Goal: Transaction & Acquisition: Subscribe to service/newsletter

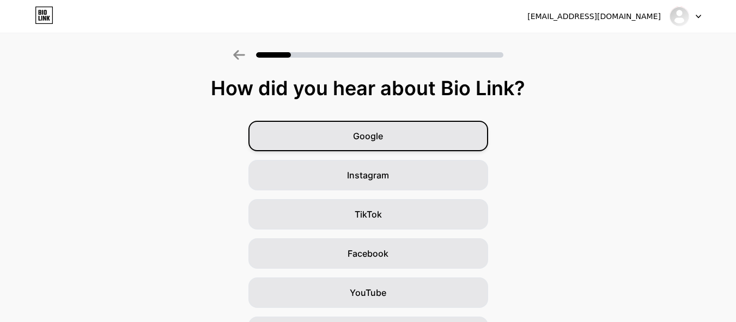
click at [399, 142] on div "Google" at bounding box center [368, 136] width 240 height 30
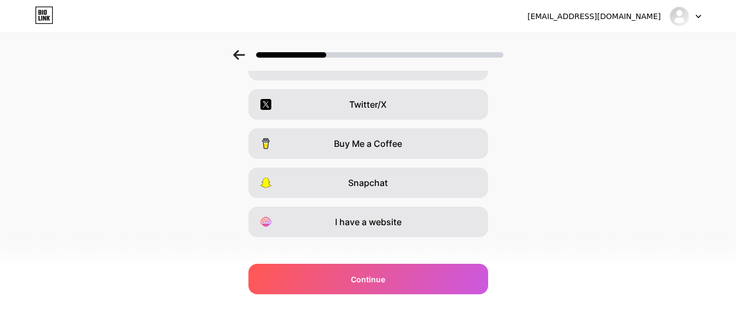
scroll to position [201, 0]
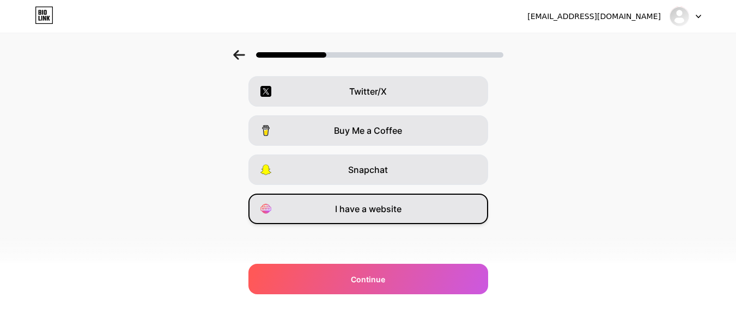
click at [387, 221] on div "I have a website" at bounding box center [368, 209] width 240 height 30
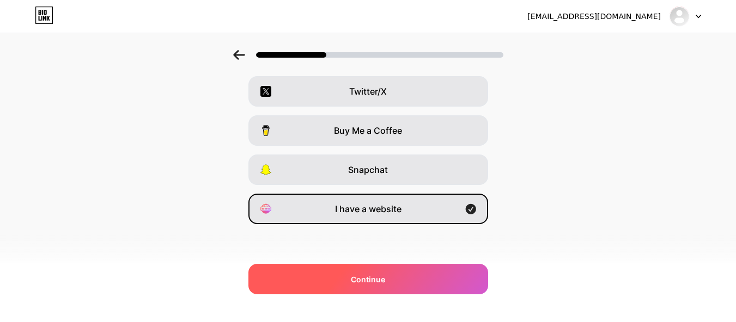
click at [371, 266] on div "Continue" at bounding box center [368, 279] width 240 height 30
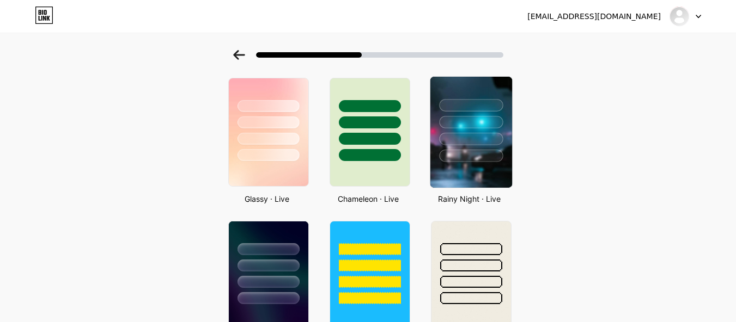
scroll to position [321, 0]
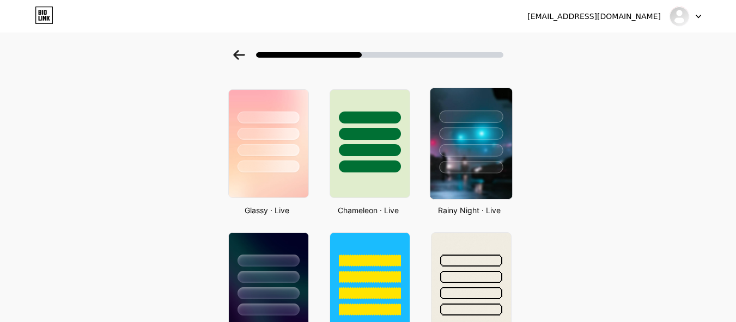
click at [488, 147] on div at bounding box center [471, 150] width 64 height 13
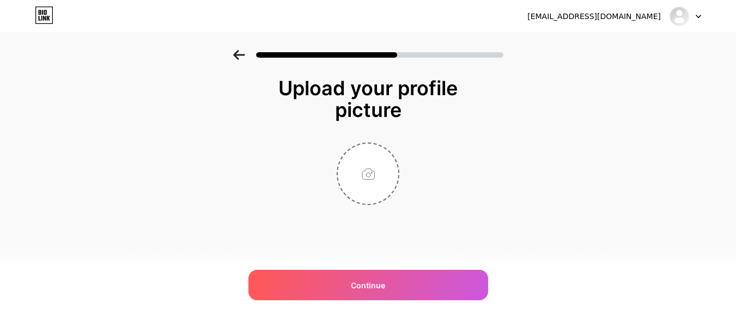
scroll to position [0, 0]
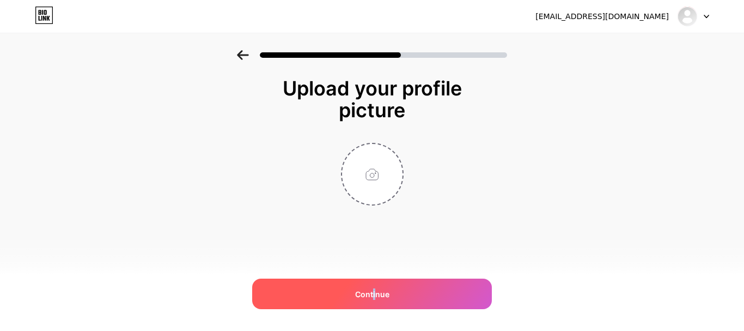
click at [374, 296] on span "Continue" at bounding box center [372, 293] width 34 height 11
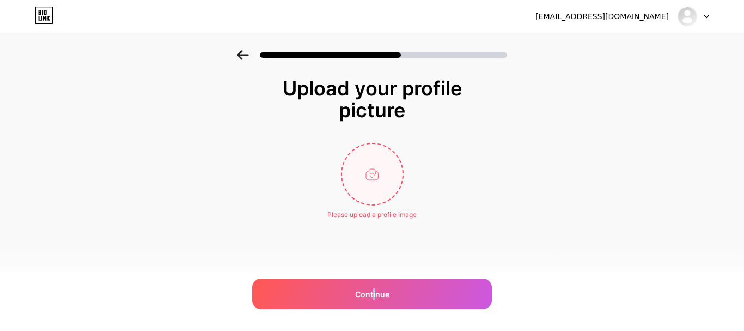
click at [382, 167] on input "file" at bounding box center [372, 174] width 60 height 60
type input "C:\fakepath\logo_MAS-removebg-preview.png"
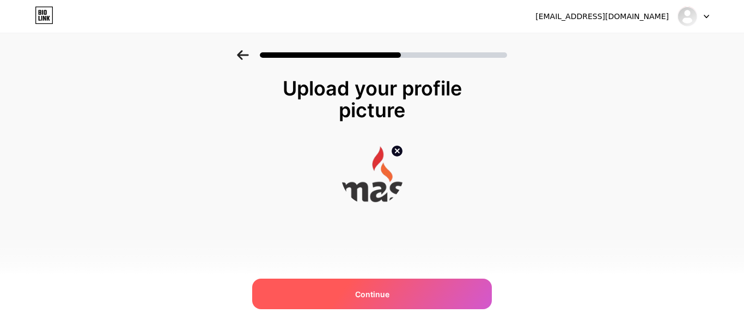
click at [370, 288] on span "Continue" at bounding box center [372, 293] width 34 height 11
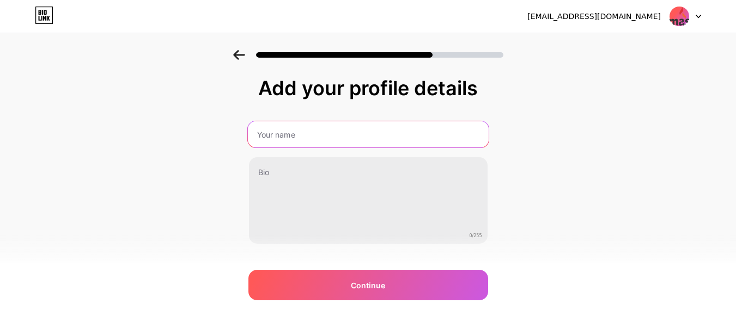
click at [317, 143] on input "text" at bounding box center [367, 134] width 241 height 26
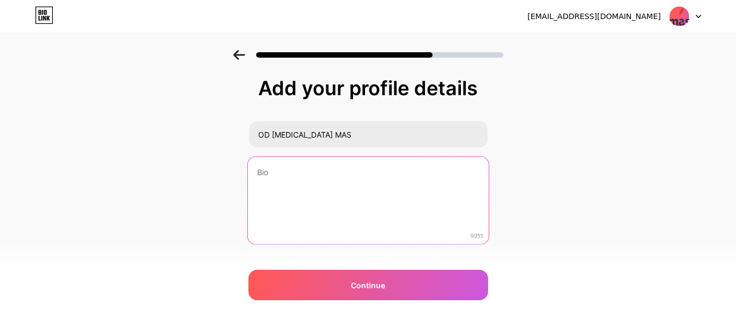
click at [311, 178] on textarea at bounding box center [367, 201] width 241 height 89
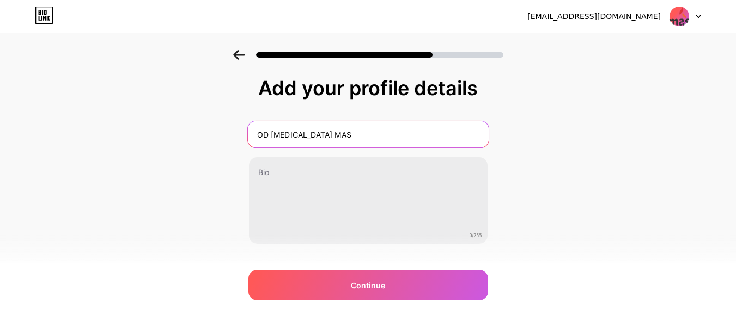
click at [278, 132] on input "OD [MEDICAL_DATA] MAS" at bounding box center [367, 134] width 241 height 26
type input "[MEDICAL_DATA] MAS"
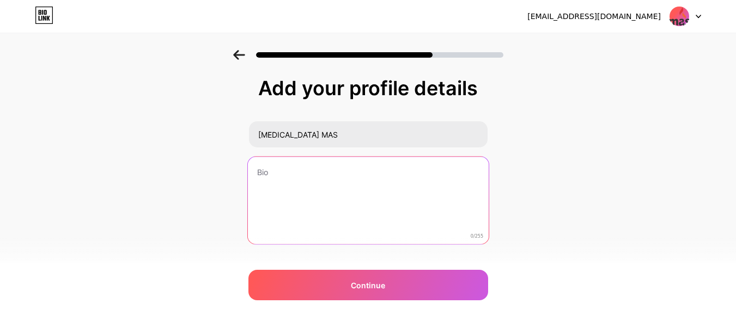
click at [363, 184] on textarea at bounding box center [367, 201] width 241 height 89
click at [280, 169] on textarea "LINK [MEDICAL_DATA] MAS" at bounding box center [367, 201] width 241 height 89
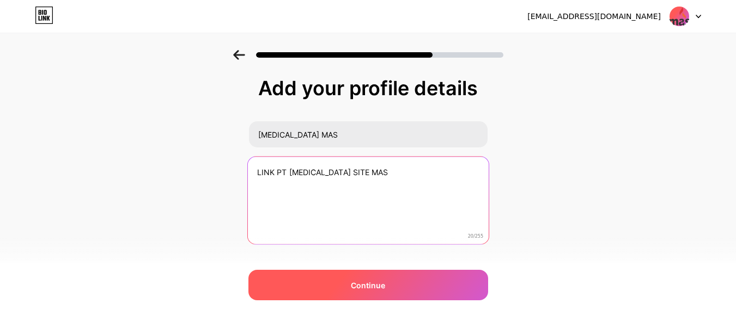
type textarea "LINK PT [MEDICAL_DATA] SITE MAS"
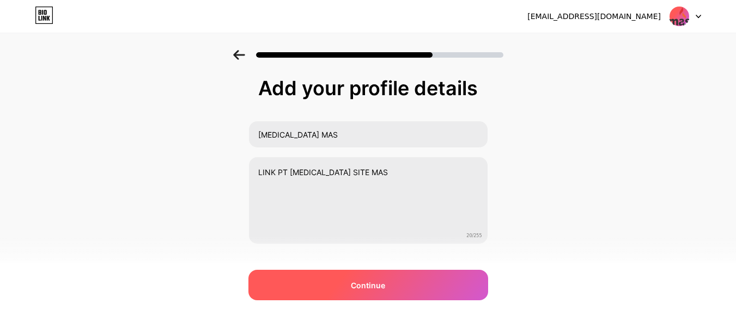
click at [340, 272] on div "Continue" at bounding box center [368, 285] width 240 height 30
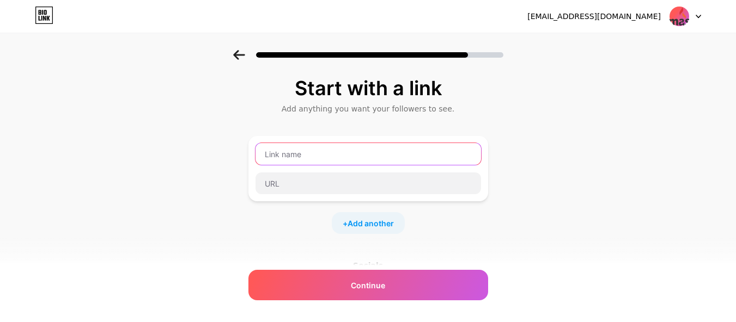
click at [340, 161] on input "text" at bounding box center [367, 154] width 225 height 22
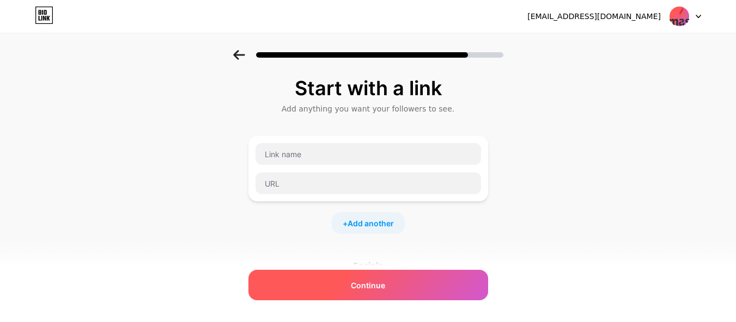
click at [362, 288] on span "Continue" at bounding box center [368, 285] width 34 height 11
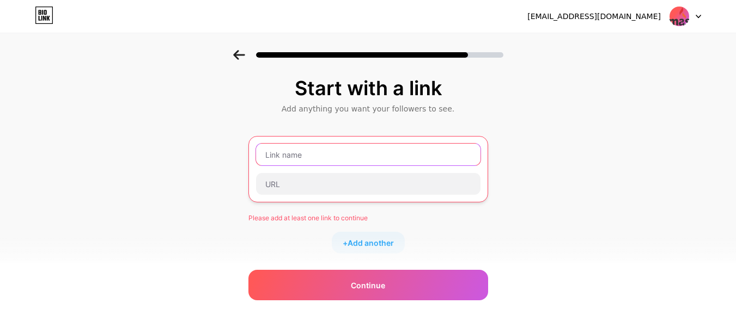
click at [383, 158] on input "text" at bounding box center [368, 155] width 224 height 22
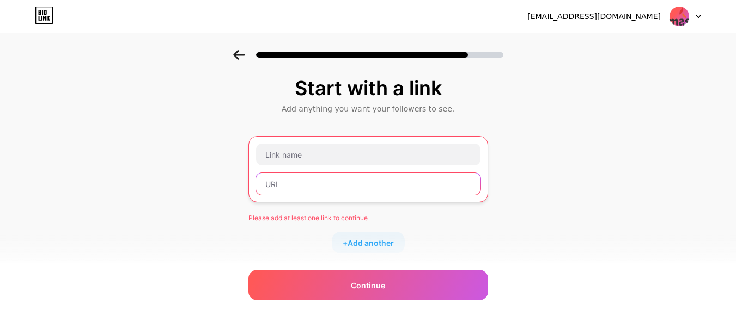
click at [283, 184] on input "text" at bounding box center [368, 184] width 224 height 22
paste input "[URL][DOMAIN_NAME]"
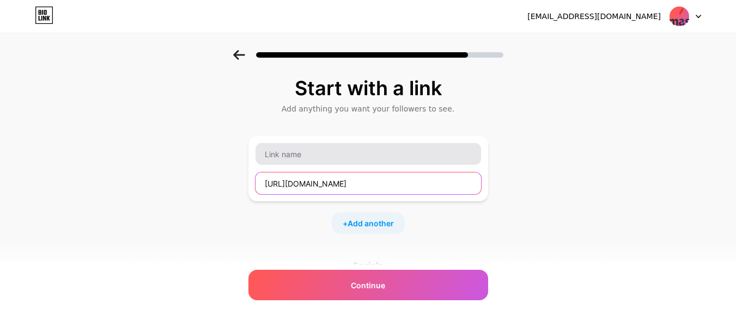
type input "[URL][DOMAIN_NAME]"
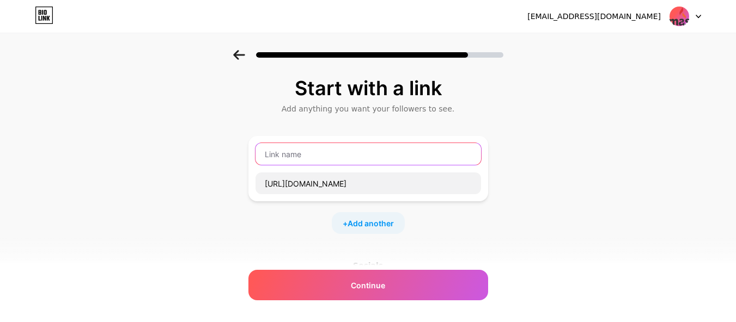
click at [305, 156] on input "text" at bounding box center [367, 154] width 225 height 22
type input "j"
type input "Jurnal MAS-PMSS"
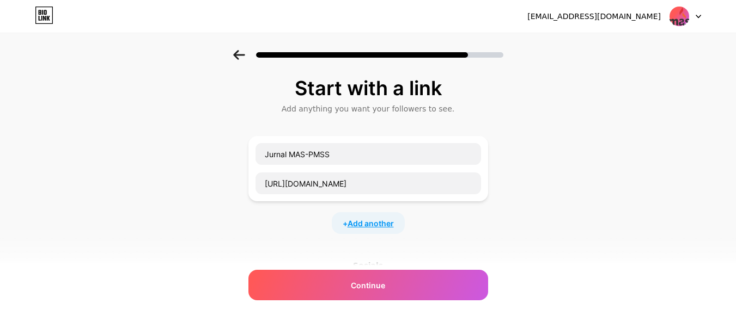
click at [356, 222] on span "Add another" at bounding box center [370, 223] width 46 height 11
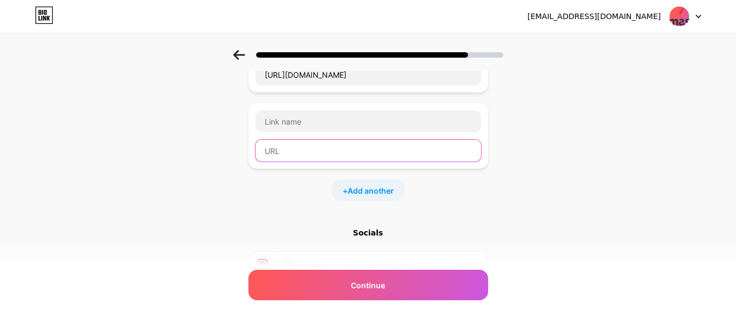
click at [335, 156] on input "text" at bounding box center [367, 151] width 225 height 22
paste input "[URL][DOMAIN_NAME]"
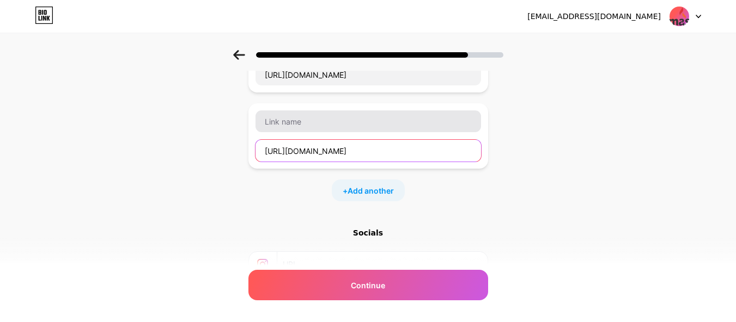
type input "[URL][DOMAIN_NAME]"
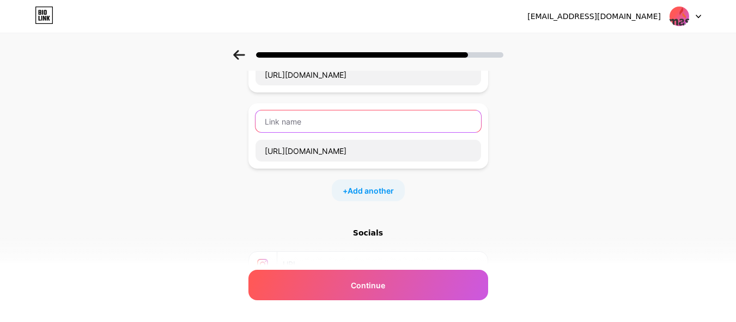
scroll to position [0, 0]
click at [321, 124] on input "text" at bounding box center [367, 122] width 225 height 22
type input "MOM MAS-PMSS"
click at [369, 198] on div "+ Add another" at bounding box center [368, 191] width 73 height 22
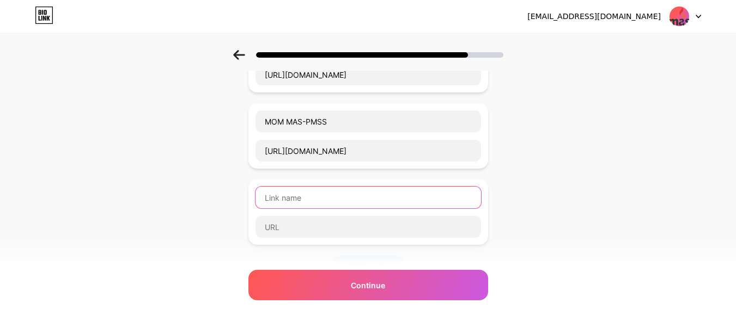
click at [369, 198] on input "text" at bounding box center [367, 198] width 225 height 22
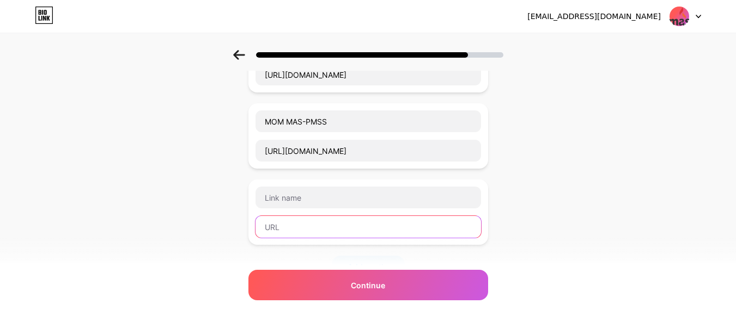
click at [302, 227] on input "text" at bounding box center [367, 227] width 225 height 22
paste input "[URL][DOMAIN_NAME]"
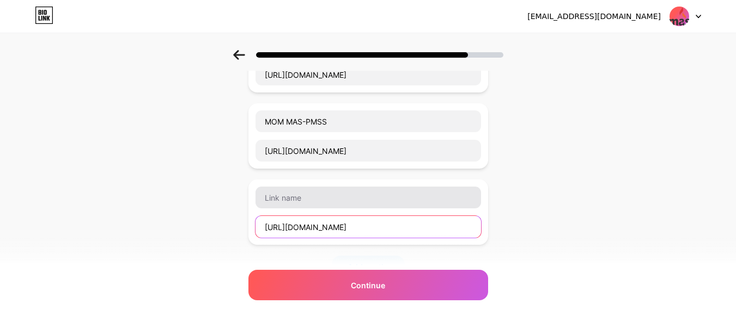
type input "[URL][DOMAIN_NAME]"
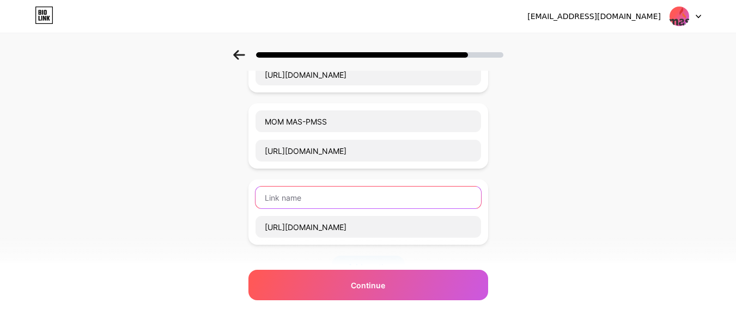
scroll to position [0, 0]
click at [314, 197] on input "text" at bounding box center [367, 198] width 225 height 22
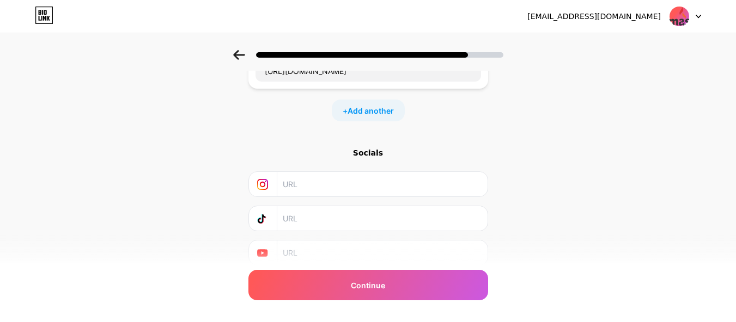
scroll to position [218, 0]
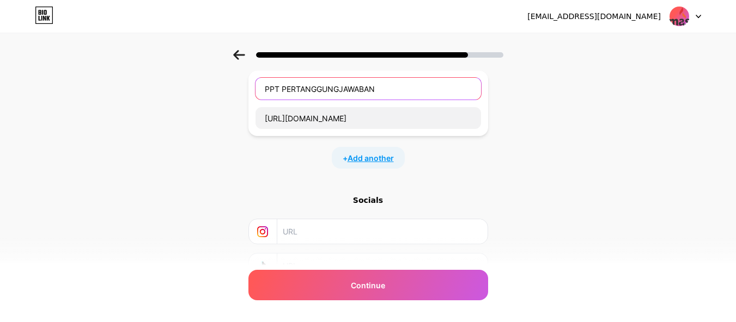
type input "PPT PERTANGGUNGJAWABAN"
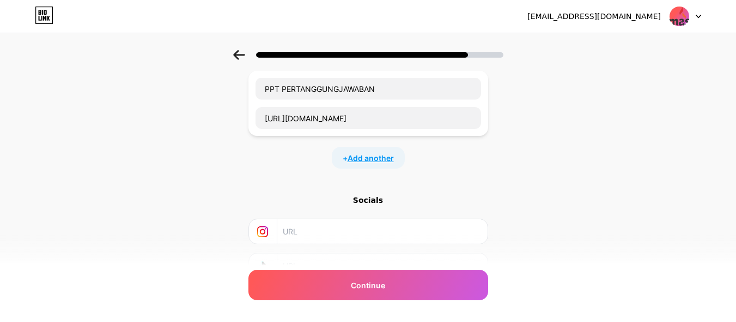
click at [382, 158] on span "Add another" at bounding box center [370, 157] width 46 height 11
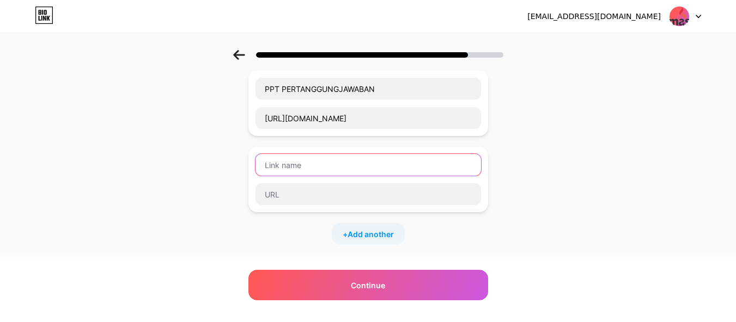
click at [376, 167] on input "text" at bounding box center [367, 165] width 225 height 22
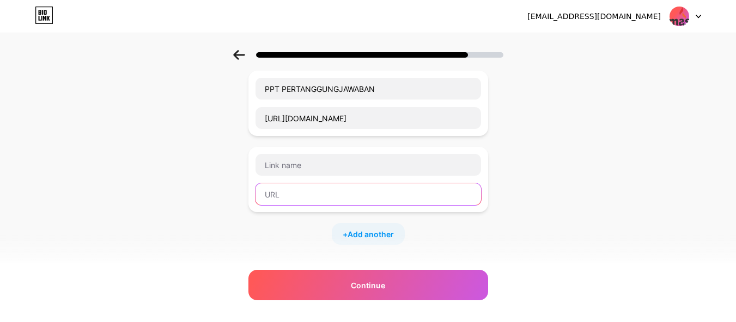
click at [298, 197] on input "text" at bounding box center [367, 195] width 225 height 22
paste input "[URL][DOMAIN_NAME]"
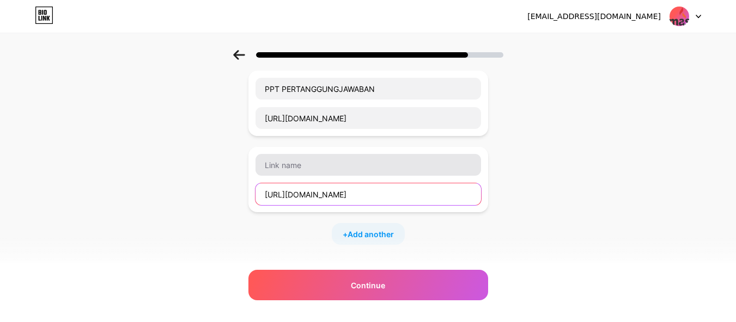
type input "[URL][DOMAIN_NAME]"
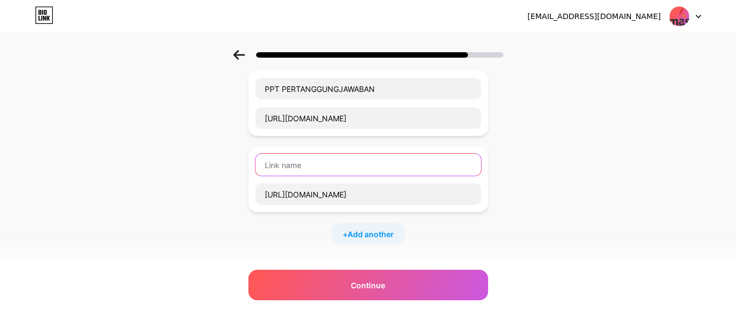
scroll to position [0, 0]
click at [314, 167] on input "text" at bounding box center [367, 165] width 225 height 22
type input "MANAGEMENT REVIEW"
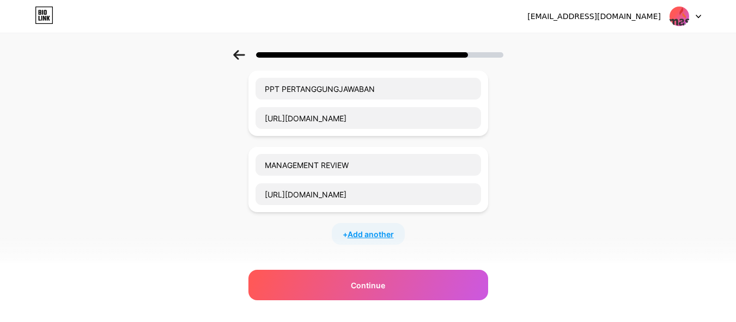
click at [368, 232] on span "Add another" at bounding box center [370, 234] width 46 height 11
click at [355, 239] on input "text" at bounding box center [367, 241] width 225 height 22
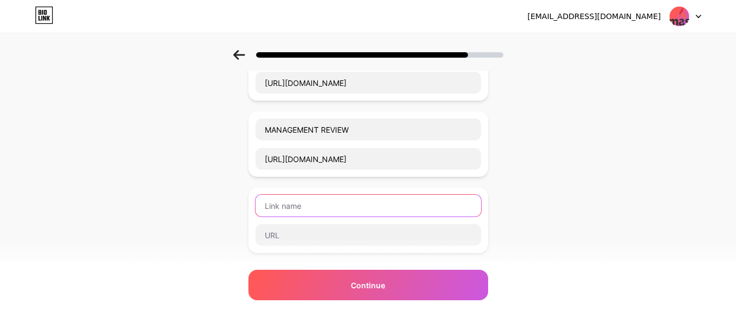
scroll to position [272, 0]
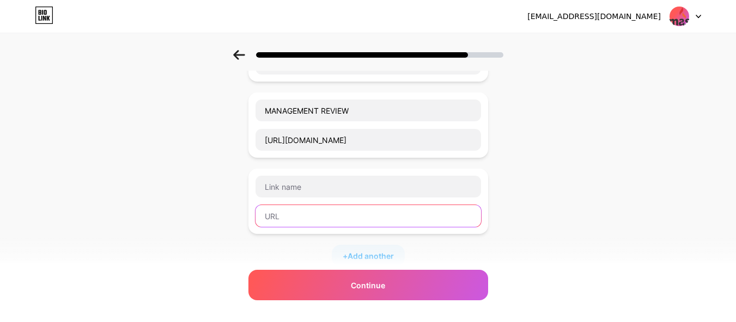
click at [321, 214] on input "text" at bounding box center [367, 216] width 225 height 22
paste input "[URL][DOMAIN_NAME]"
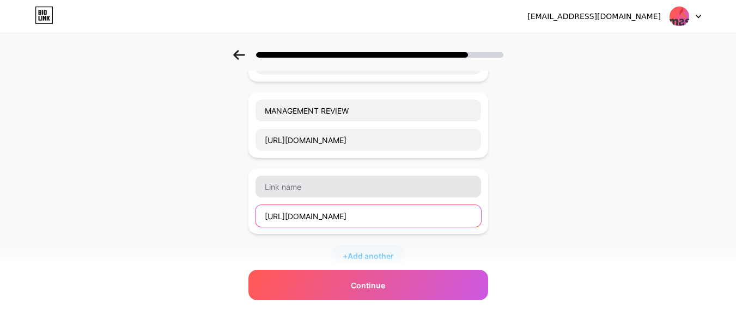
type input "[URL][DOMAIN_NAME]"
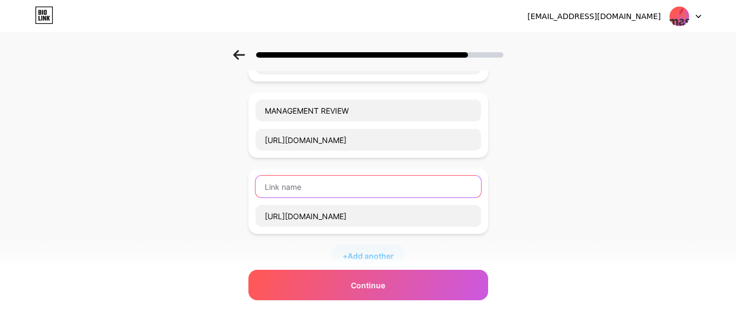
click at [310, 188] on input "text" at bounding box center [367, 187] width 225 height 22
type input "DOKUMEN CONTROL (SOP/WI/STD)"
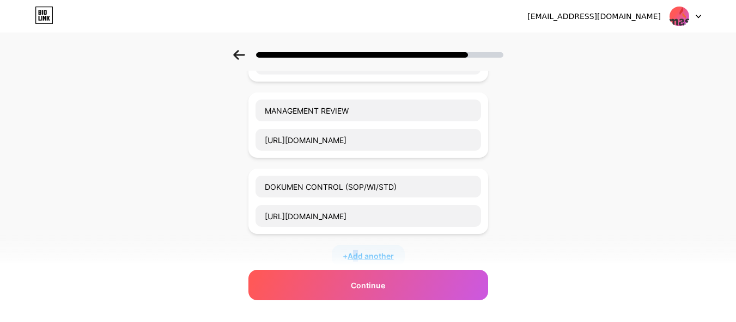
click at [359, 256] on span "Add another" at bounding box center [370, 255] width 46 height 11
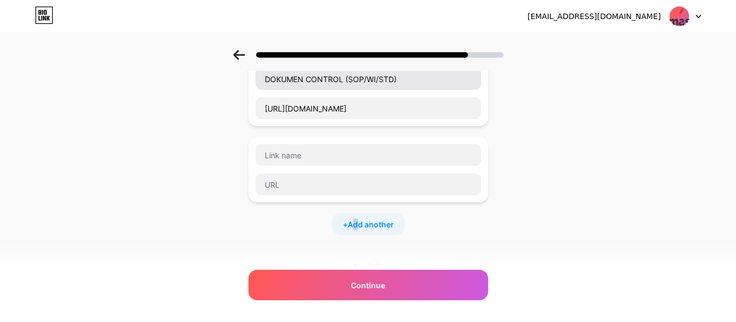
scroll to position [381, 0]
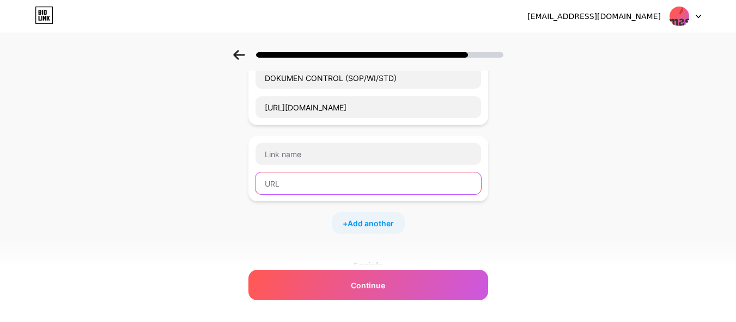
click at [341, 188] on input "text" at bounding box center [367, 184] width 225 height 22
click at [335, 178] on input "text" at bounding box center [367, 184] width 225 height 22
paste input "[URL][DOMAIN_NAME]"
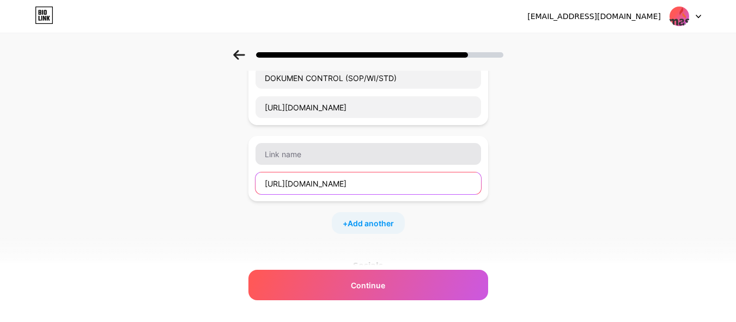
type input "[URL][DOMAIN_NAME]"
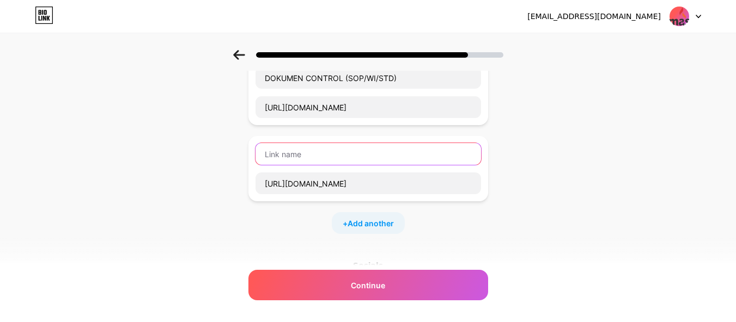
click at [399, 162] on input "text" at bounding box center [367, 154] width 225 height 22
click at [356, 158] on input "text" at bounding box center [367, 154] width 225 height 22
paste input "ACHIEVEMENT [PERSON_NAME] CLOSING AUDIT"
type input "ACHIEVEMENT [PERSON_NAME] CLOSING AUDIT"
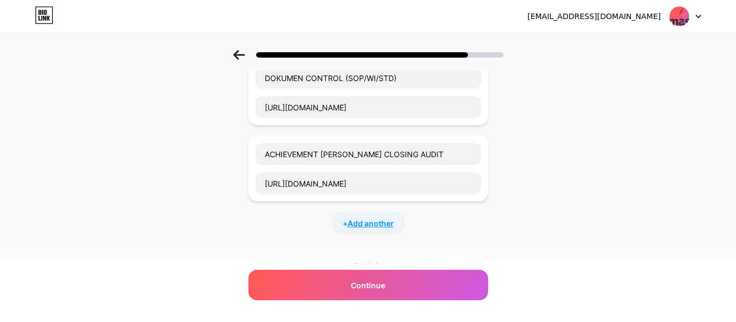
click at [362, 220] on span "Add another" at bounding box center [370, 223] width 46 height 11
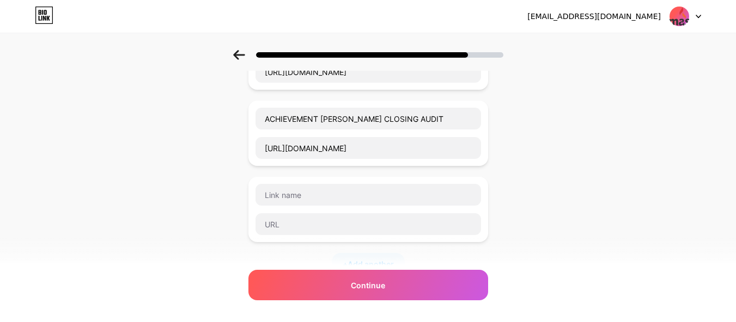
scroll to position [436, 0]
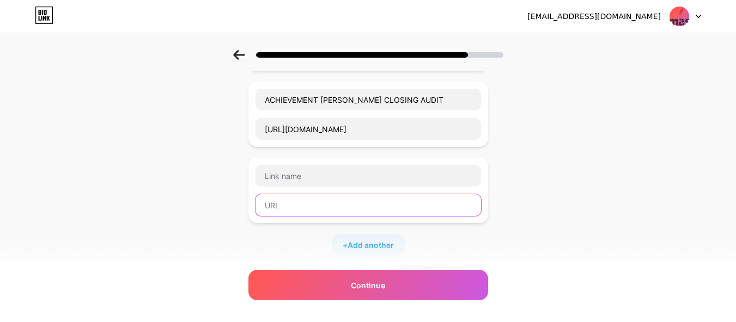
click at [315, 206] on input "text" at bounding box center [367, 205] width 225 height 22
paste input "[URL][DOMAIN_NAME]"
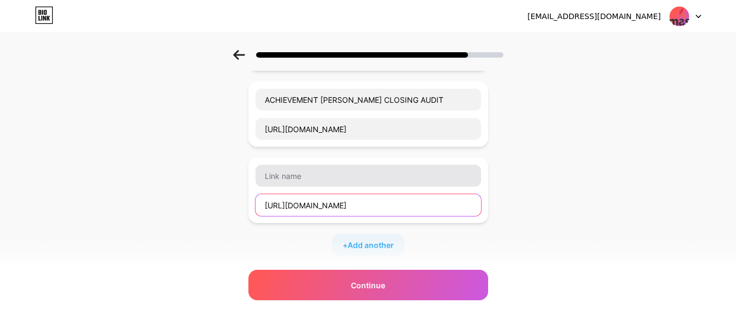
type input "[URL][DOMAIN_NAME]"
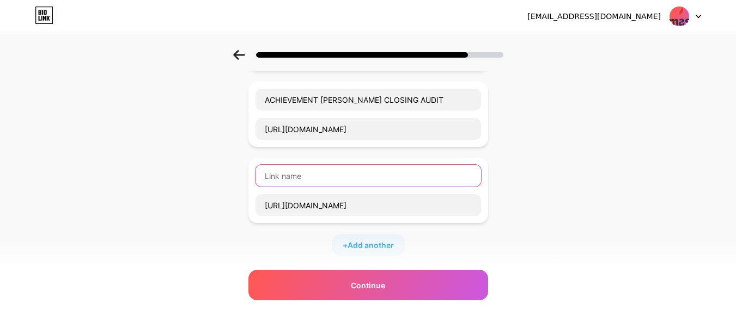
click at [328, 172] on input "text" at bounding box center [367, 176] width 225 height 22
click at [358, 172] on input "text" at bounding box center [367, 176] width 225 height 22
paste input "[MEDICAL_DATA] SITE MAS"
type input "[MEDICAL_DATA] SITE MAS"
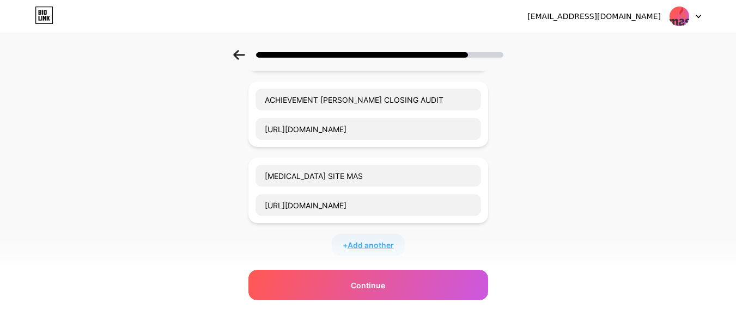
click at [386, 245] on span "Add another" at bounding box center [370, 245] width 46 height 11
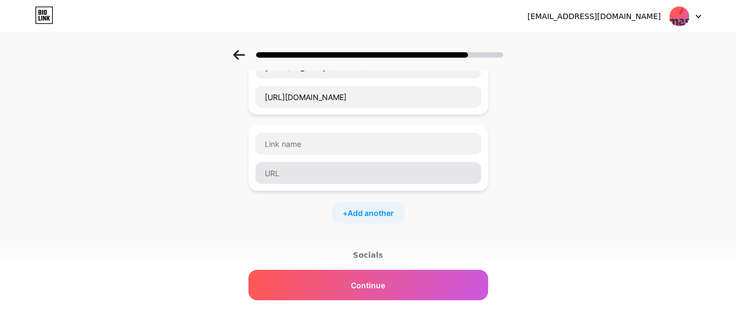
scroll to position [545, 0]
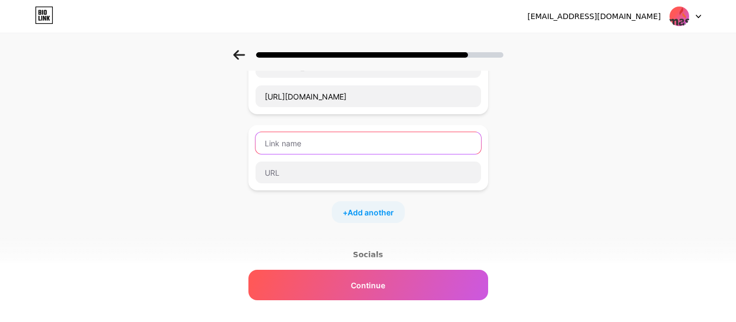
click at [365, 150] on input "text" at bounding box center [367, 143] width 225 height 22
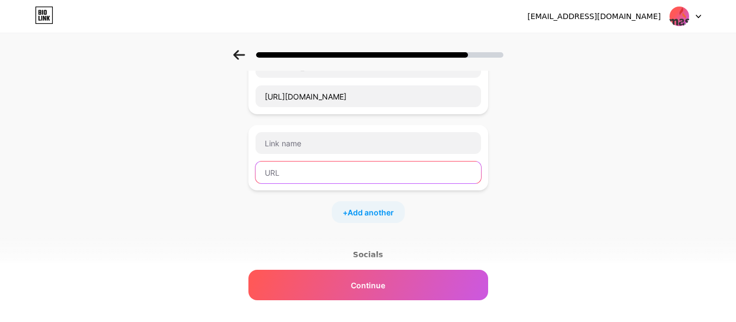
click at [283, 167] on input "text" at bounding box center [367, 173] width 225 height 22
click at [301, 172] on input "text" at bounding box center [367, 173] width 225 height 22
paste input "[URL][DOMAIN_NAME]"
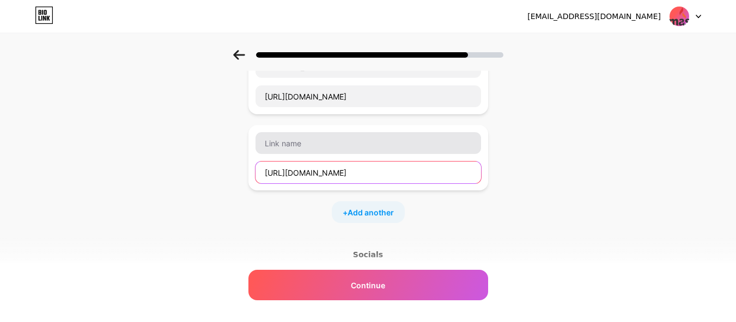
type input "[URL][DOMAIN_NAME]"
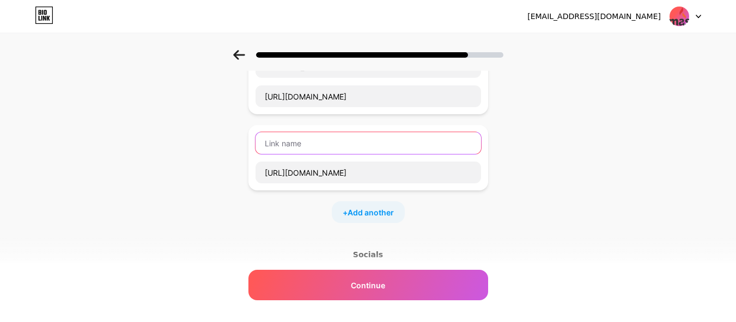
scroll to position [0, 0]
click at [313, 142] on input "text" at bounding box center [367, 143] width 225 height 22
type input "PEMBUATAN IMPROVEMENT SS/QCP/QCC (WEB)"
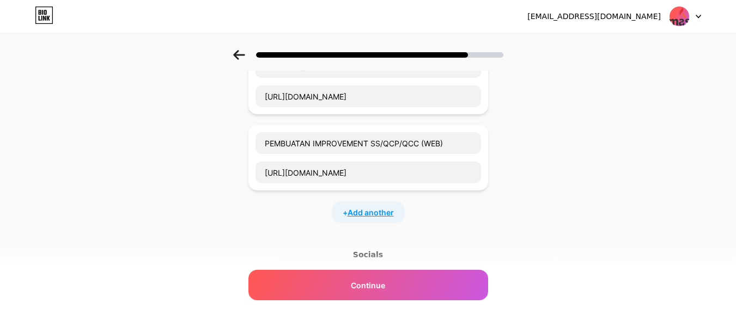
click at [378, 216] on span "Add another" at bounding box center [370, 212] width 46 height 11
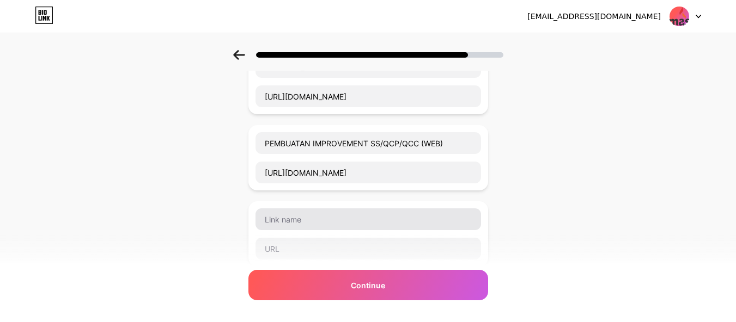
scroll to position [599, 0]
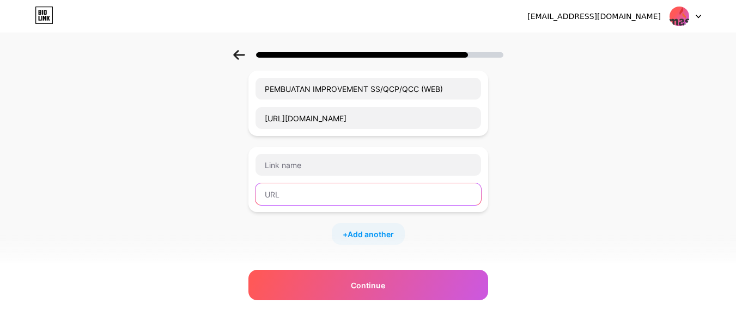
click at [350, 194] on input "text" at bounding box center [367, 195] width 225 height 22
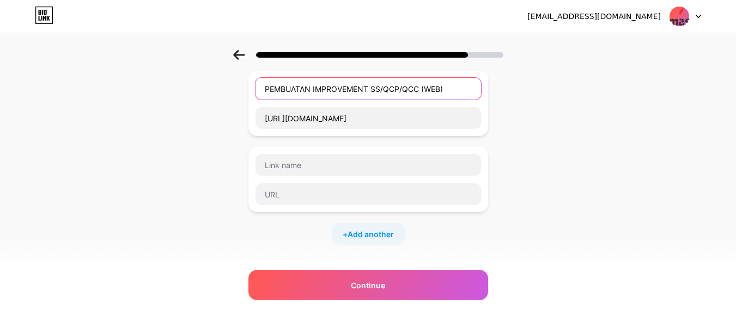
click at [299, 88] on input "PEMBUATAN IMPROVEMENT SS/QCP/QCC (WEB)" at bounding box center [367, 89] width 225 height 22
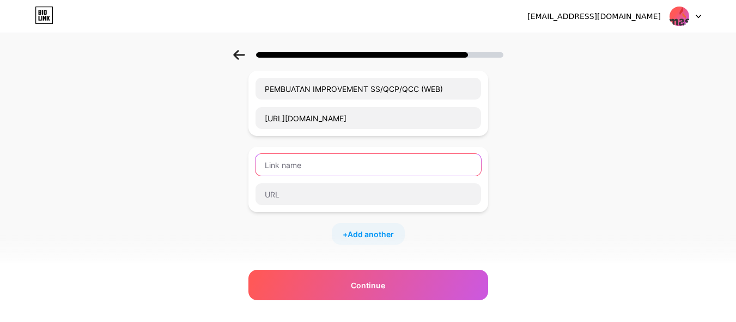
click at [307, 168] on input "text" at bounding box center [367, 165] width 225 height 22
paste input "PEMBUATAN IMPROVEMENT SS/QCP/QCC (WEB)"
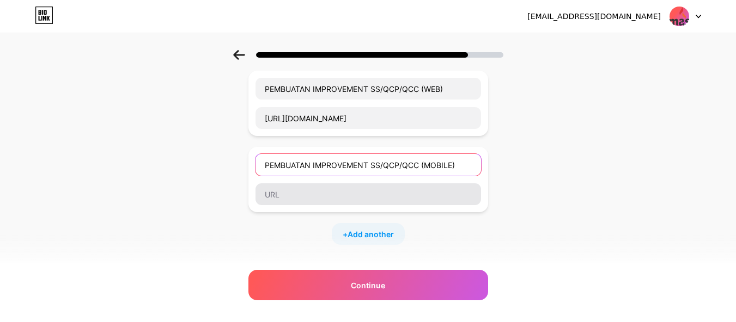
type input "PEMBUATAN IMPROVEMENT SS/QCP/QCC (MOBILE)"
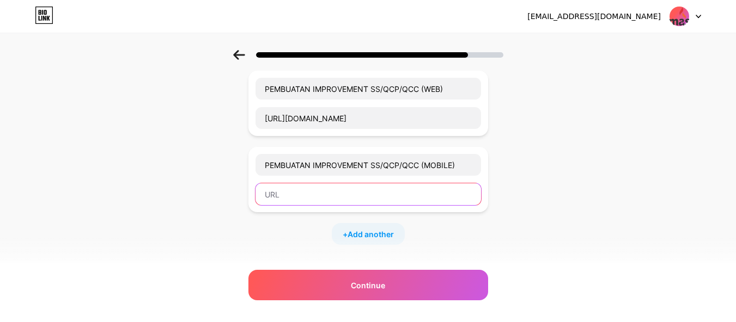
click at [384, 196] on input "text" at bounding box center [367, 195] width 225 height 22
click at [337, 199] on input "text" at bounding box center [367, 195] width 225 height 22
paste input "[URL][DOMAIN_NAME]"
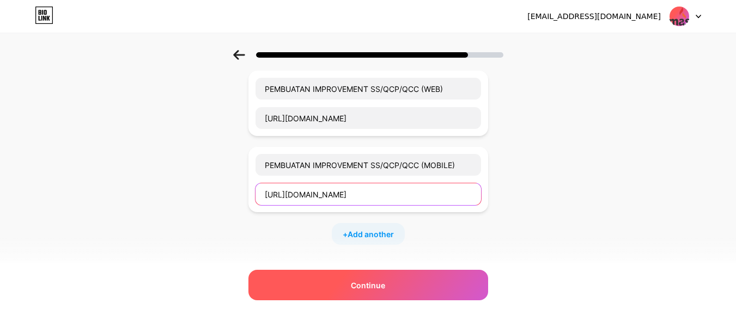
type input "[URL][DOMAIN_NAME]"
click at [416, 281] on div "Continue" at bounding box center [368, 285] width 240 height 30
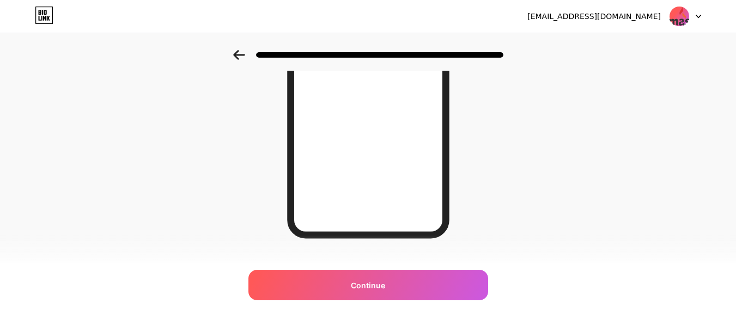
scroll to position [7, 0]
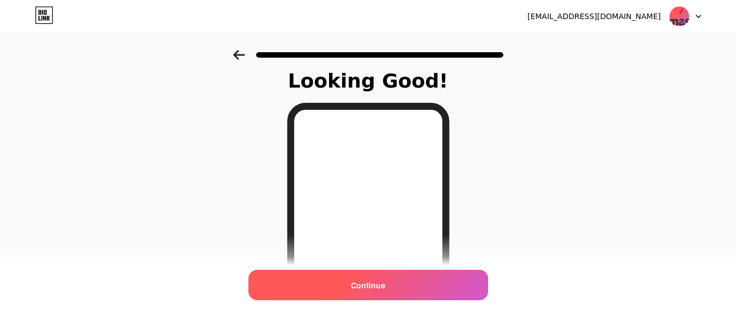
click at [357, 284] on span "Continue" at bounding box center [368, 285] width 34 height 11
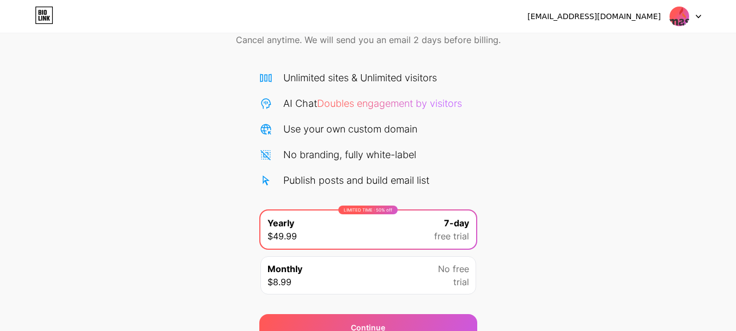
scroll to position [108, 0]
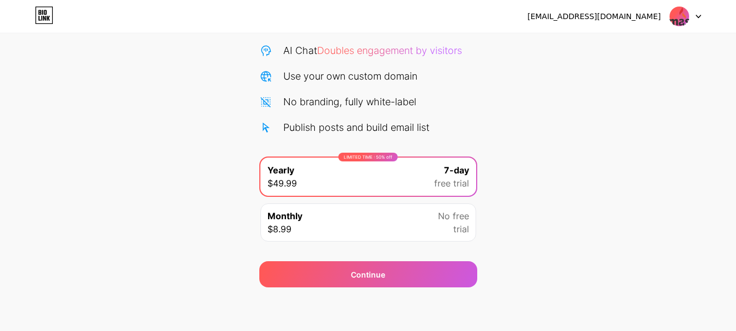
click at [398, 226] on div "Monthly $8.99 No free trial" at bounding box center [368, 222] width 216 height 38
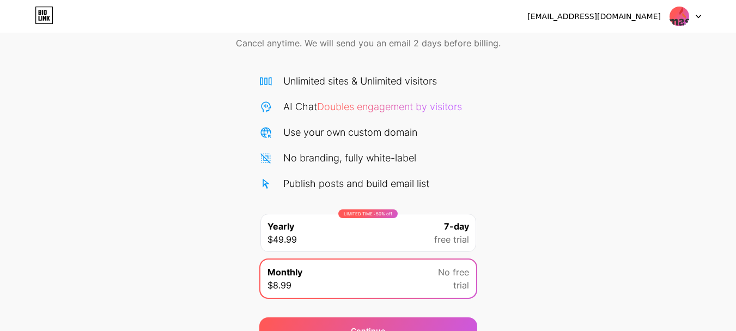
scroll to position [0, 0]
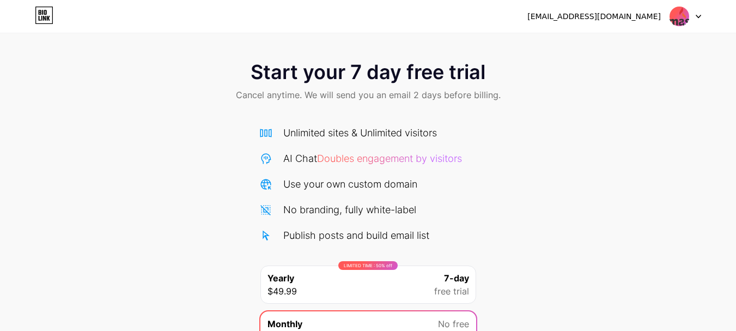
click at [435, 96] on span "Cancel anytime. We will send you an email 2 days before billing." at bounding box center [368, 94] width 265 height 13
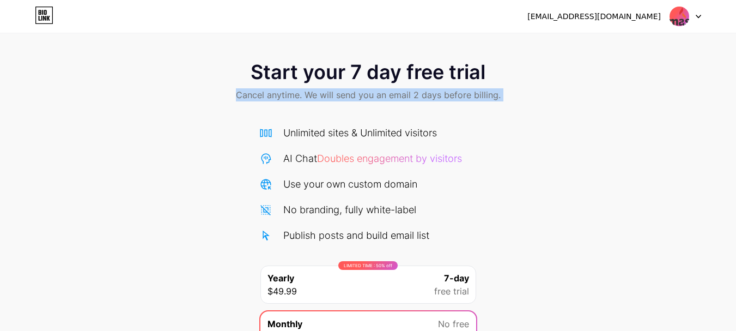
click at [435, 96] on span "Cancel anytime. We will send you an email 2 days before billing." at bounding box center [368, 94] width 265 height 13
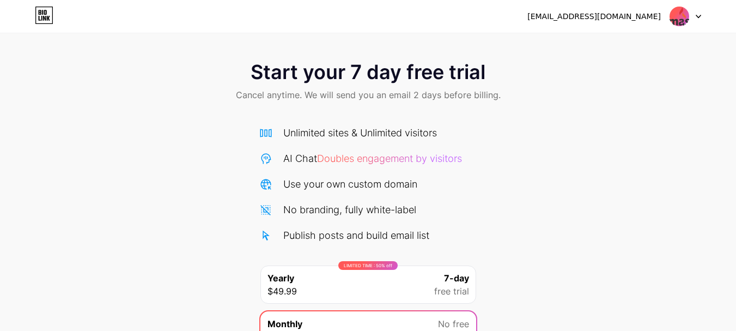
click at [290, 204] on div "No branding, fully white-label" at bounding box center [349, 209] width 133 height 15
click at [289, 204] on div "No branding, fully white-label" at bounding box center [349, 209] width 133 height 15
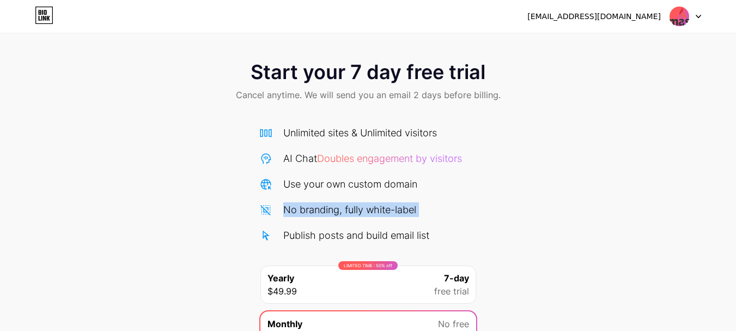
click at [289, 204] on div "No branding, fully white-label" at bounding box center [349, 209] width 133 height 15
